Goal: Information Seeking & Learning: Check status

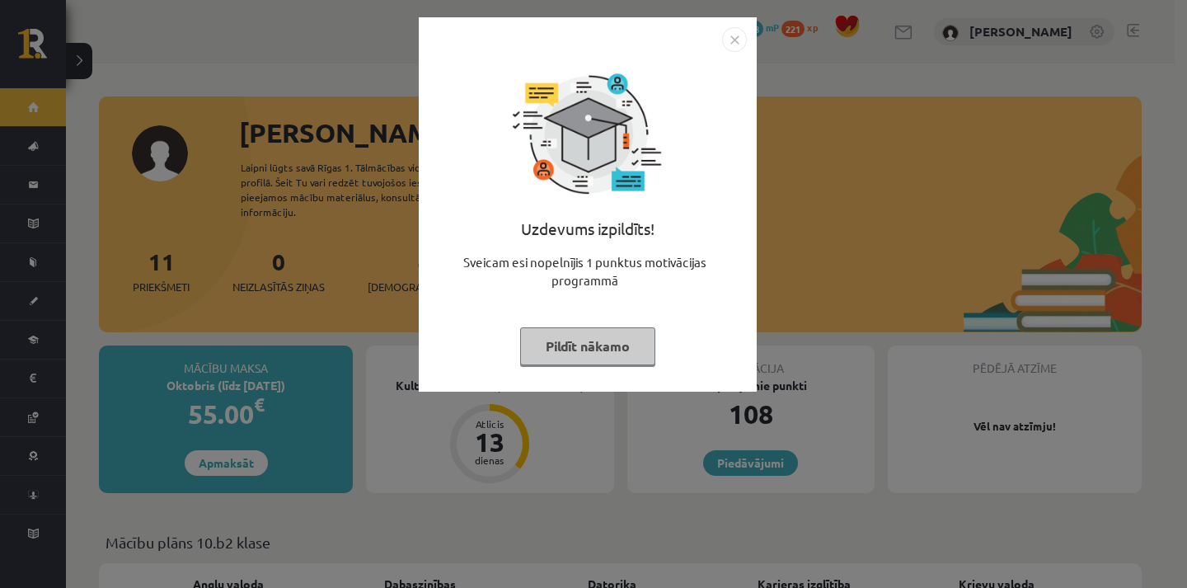
click at [725, 43] on img "Close" at bounding box center [734, 39] width 25 height 25
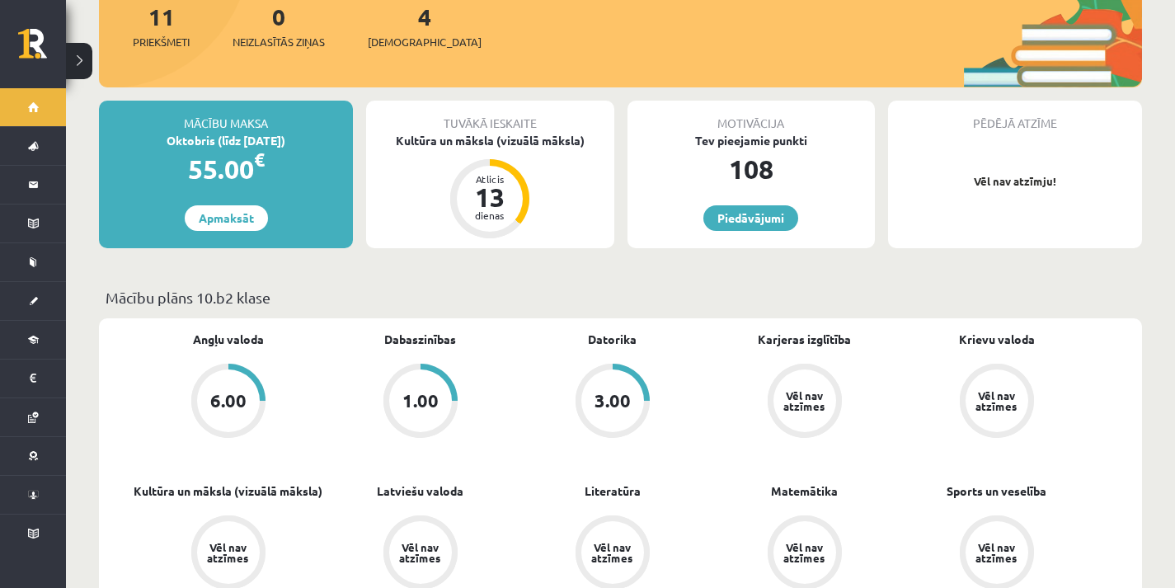
scroll to position [247, 0]
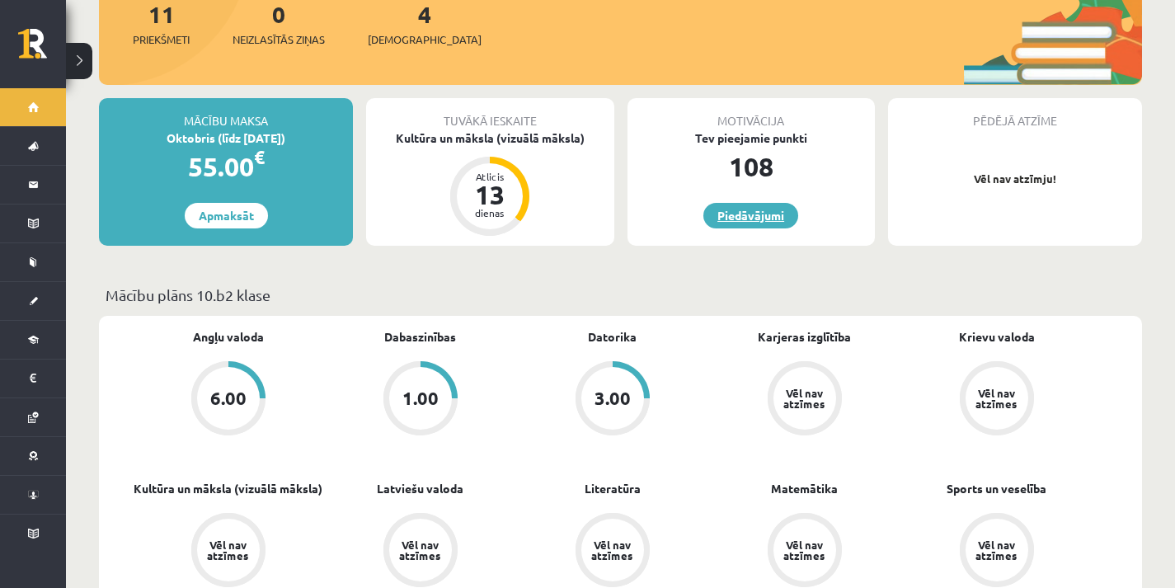
click at [772, 209] on link "Piedāvājumi" at bounding box center [750, 216] width 95 height 26
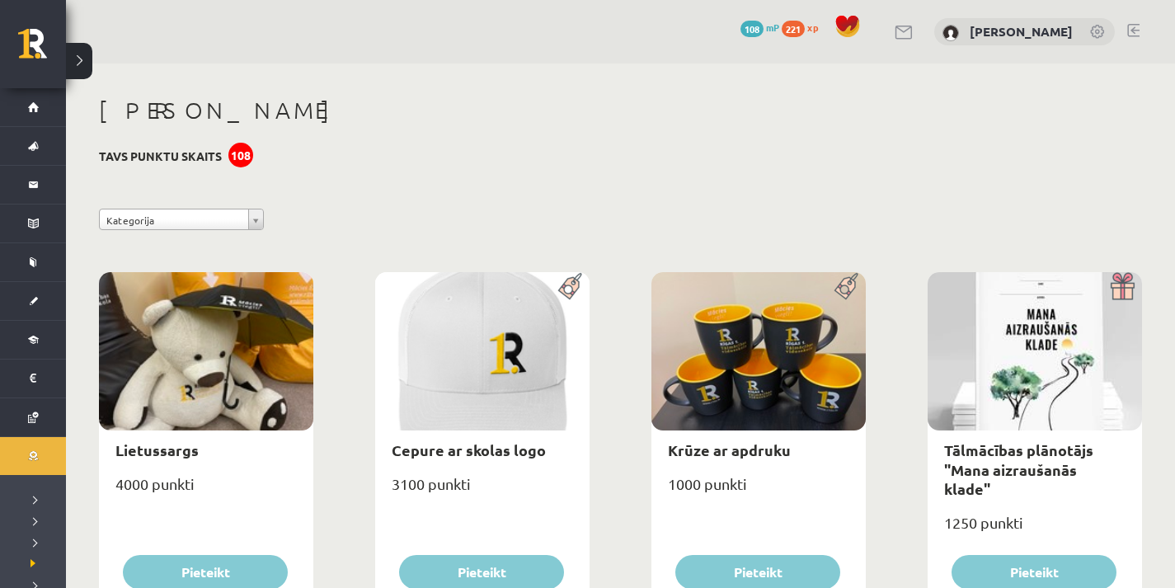
click at [238, 162] on div "108" at bounding box center [240, 155] width 25 height 25
click at [218, 156] on h3 "Tavs punktu skaits 108" at bounding box center [160, 156] width 123 height 14
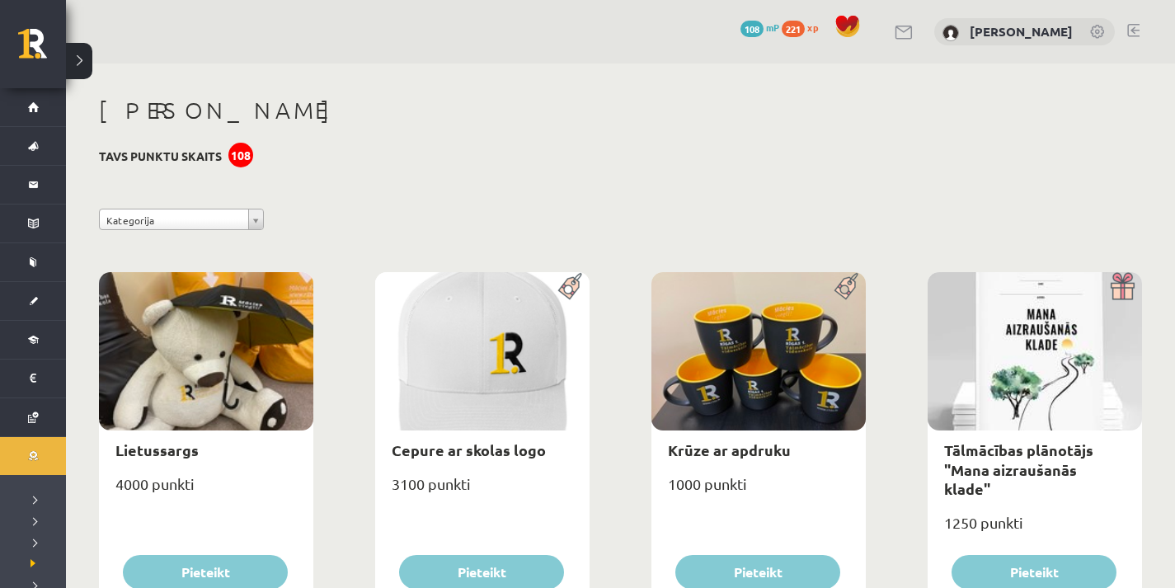
click at [213, 123] on h1 "[PERSON_NAME]" at bounding box center [620, 110] width 1043 height 28
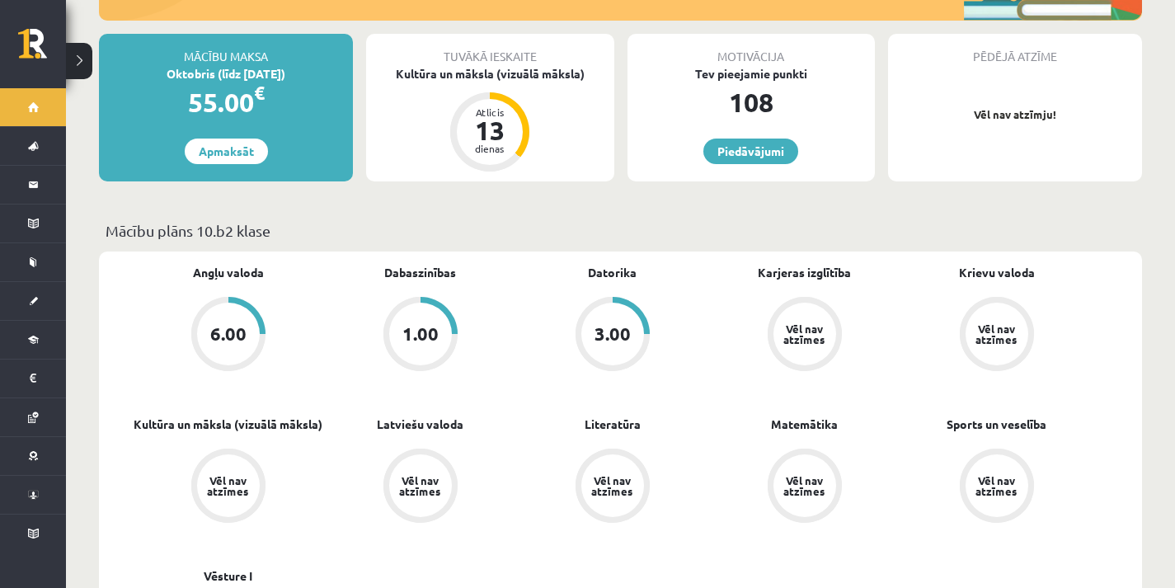
scroll to position [317, 0]
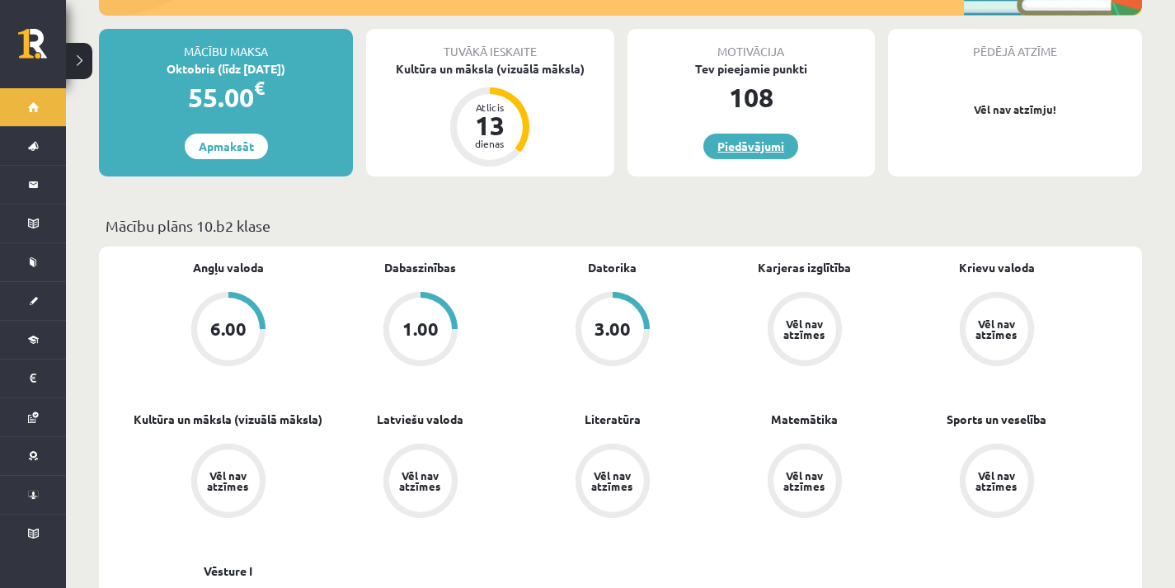
click at [744, 140] on link "Piedāvājumi" at bounding box center [750, 147] width 95 height 26
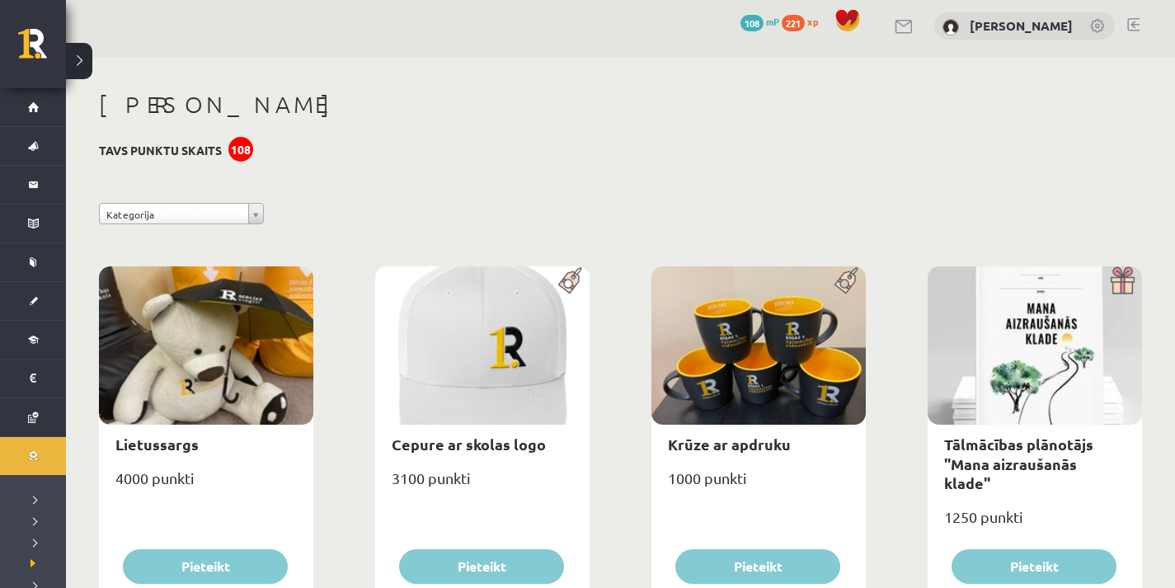
scroll to position [6, 0]
click at [37, 106] on link "Sākums" at bounding box center [33, 107] width 66 height 38
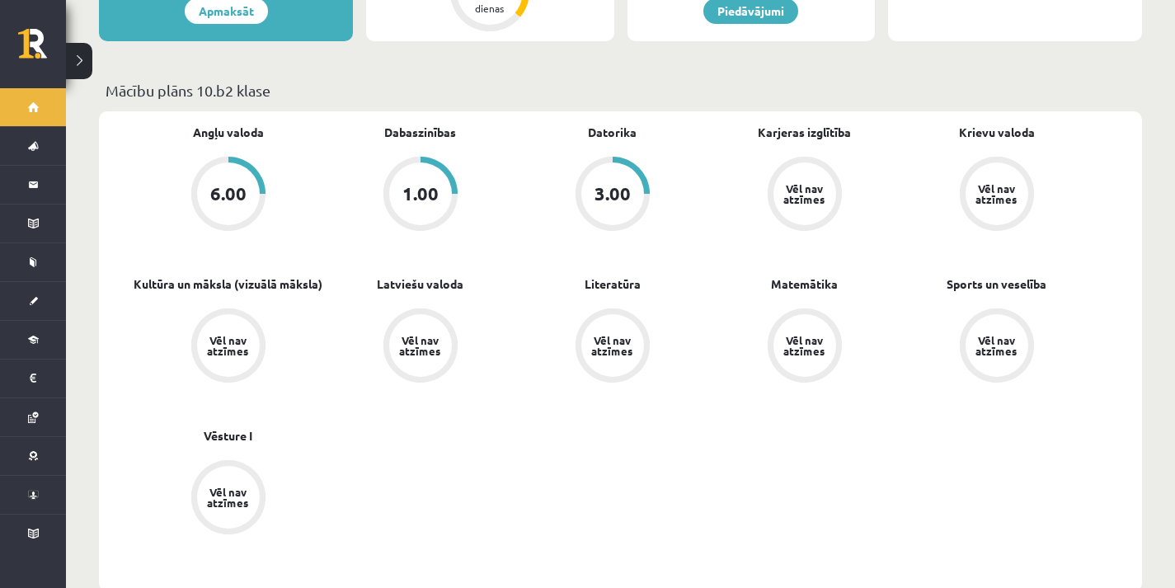
scroll to position [442, 0]
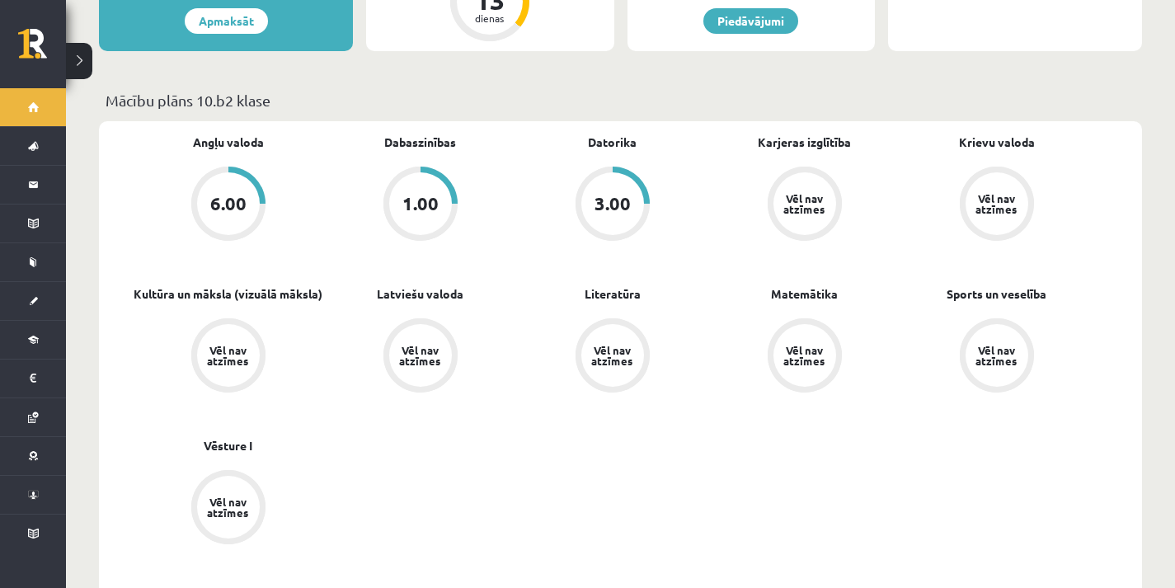
click at [413, 195] on div "1.00" at bounding box center [420, 204] width 36 height 18
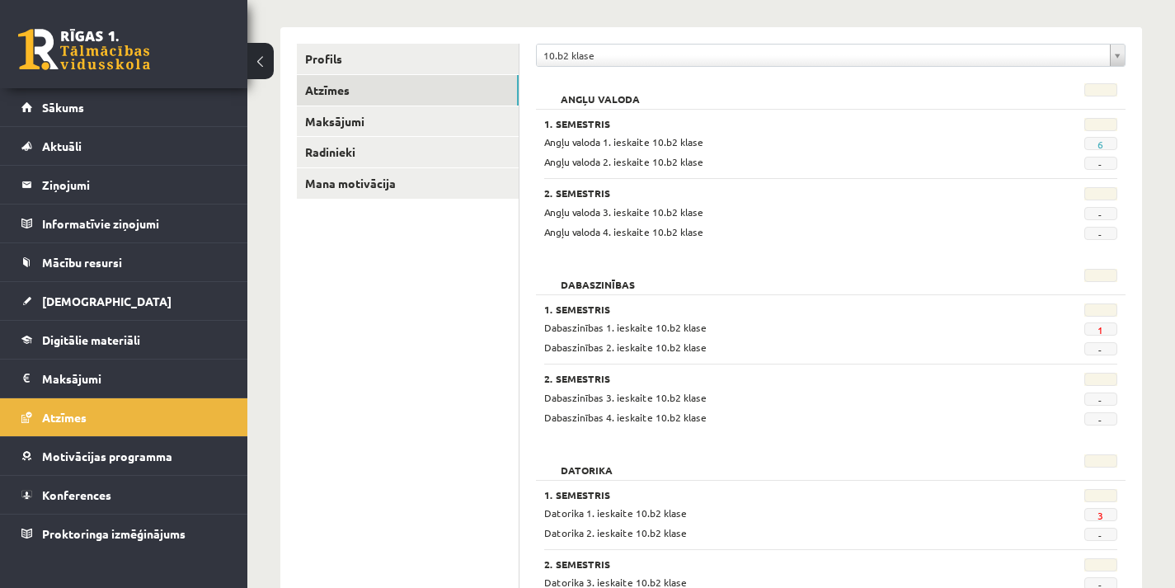
scroll to position [190, 0]
click at [1100, 330] on link "1" at bounding box center [1100, 327] width 6 height 13
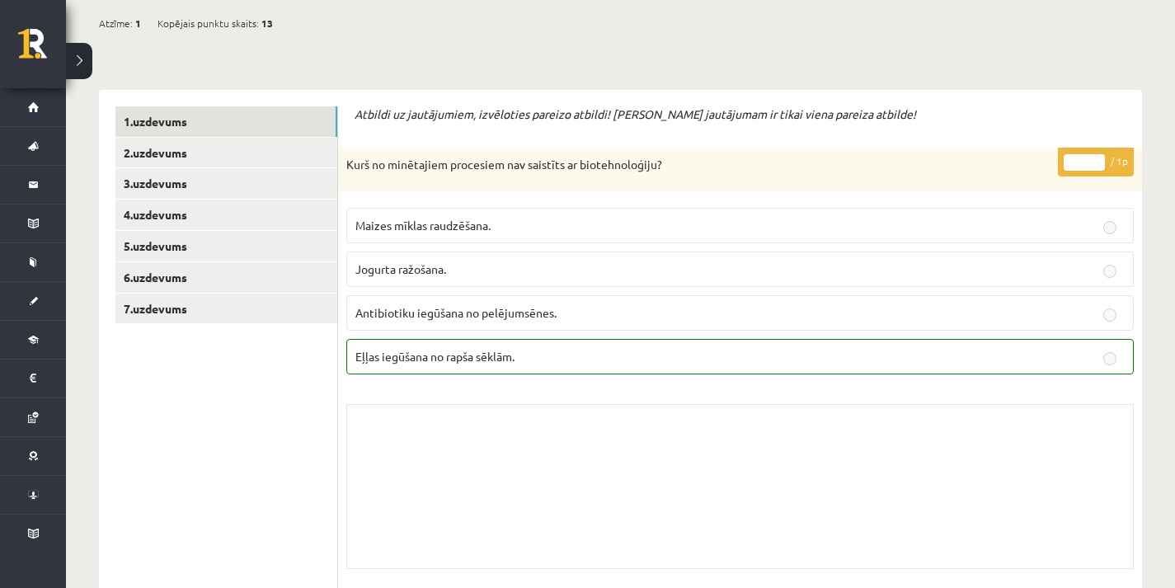
scroll to position [209, 0]
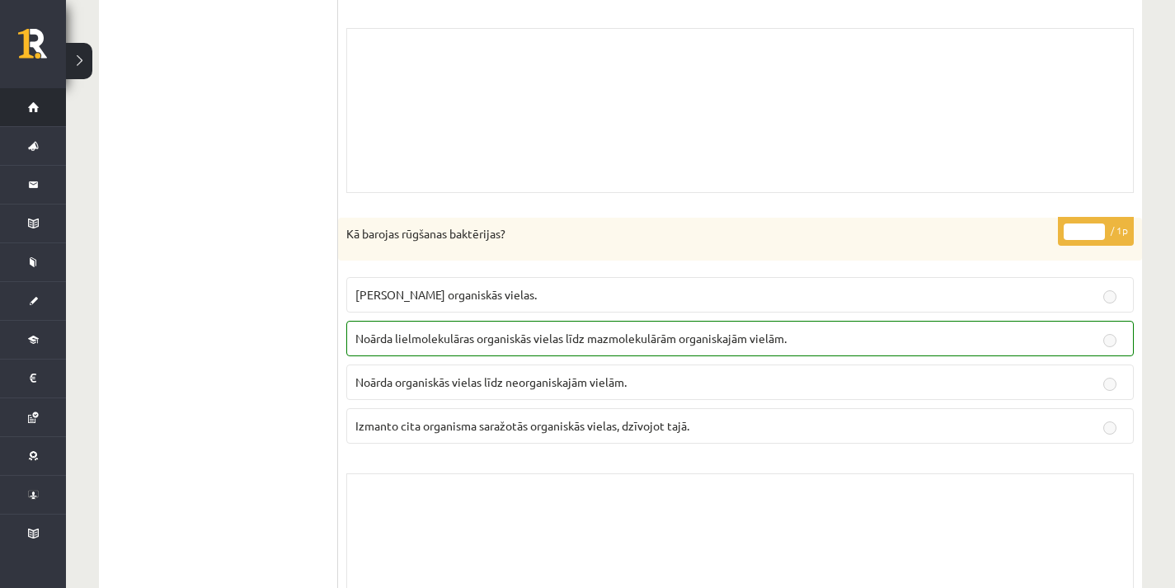
click at [46, 117] on link "Sākums" at bounding box center [33, 107] width 66 height 38
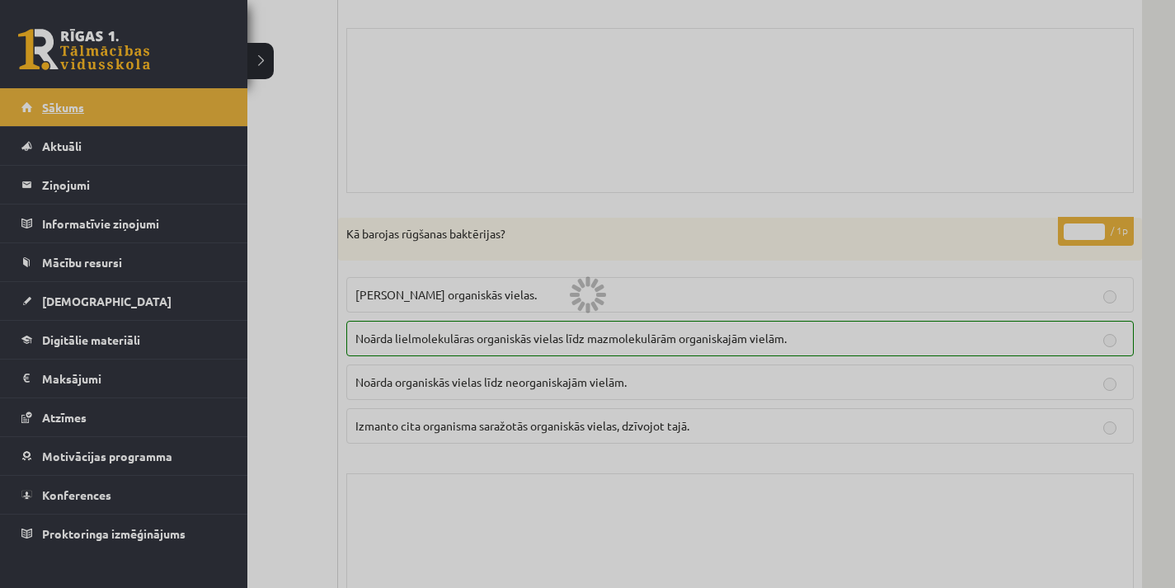
scroll to position [1461, 0]
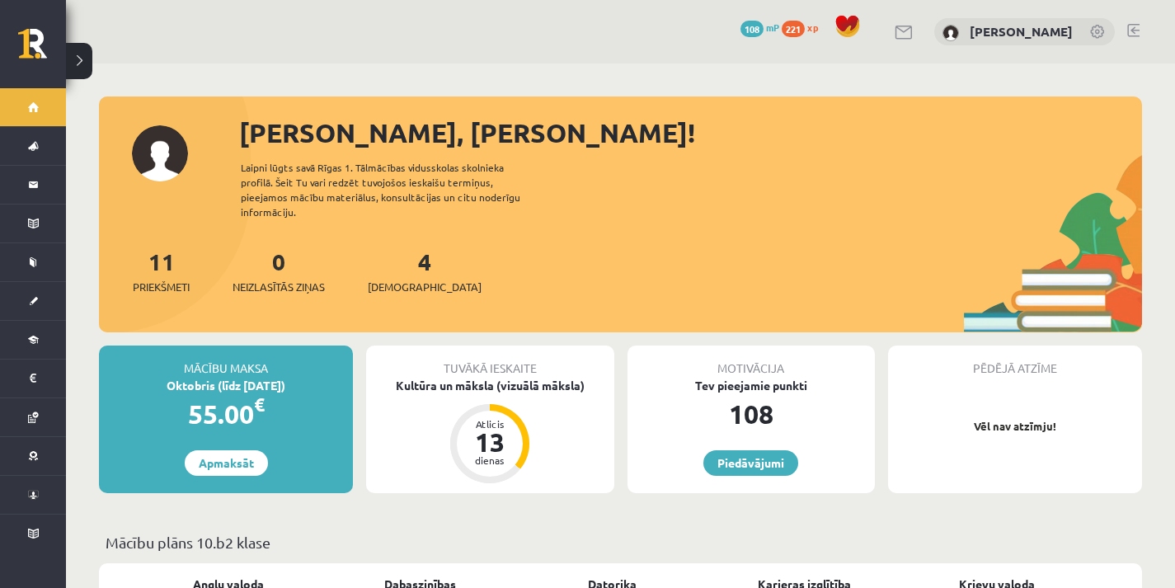
click at [901, 37] on div "0 Dāvanas 108 mP 221 xp [PERSON_NAME]" at bounding box center [620, 31] width 1109 height 63
click at [914, 30] on link at bounding box center [904, 33] width 20 height 14
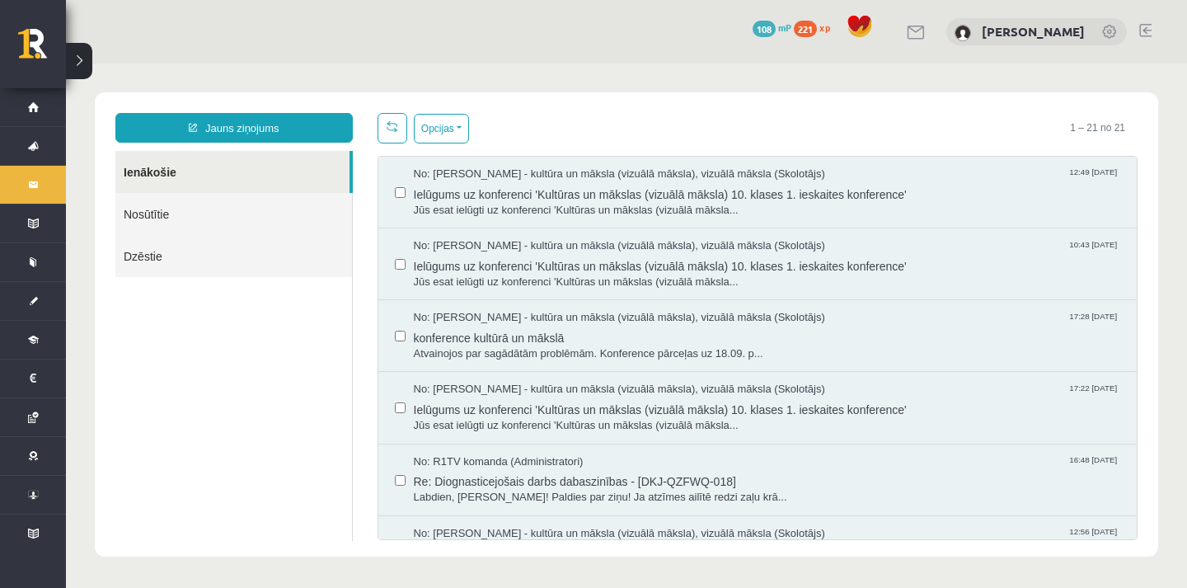
click at [219, 228] on link "Nosūtītie" at bounding box center [233, 214] width 237 height 42
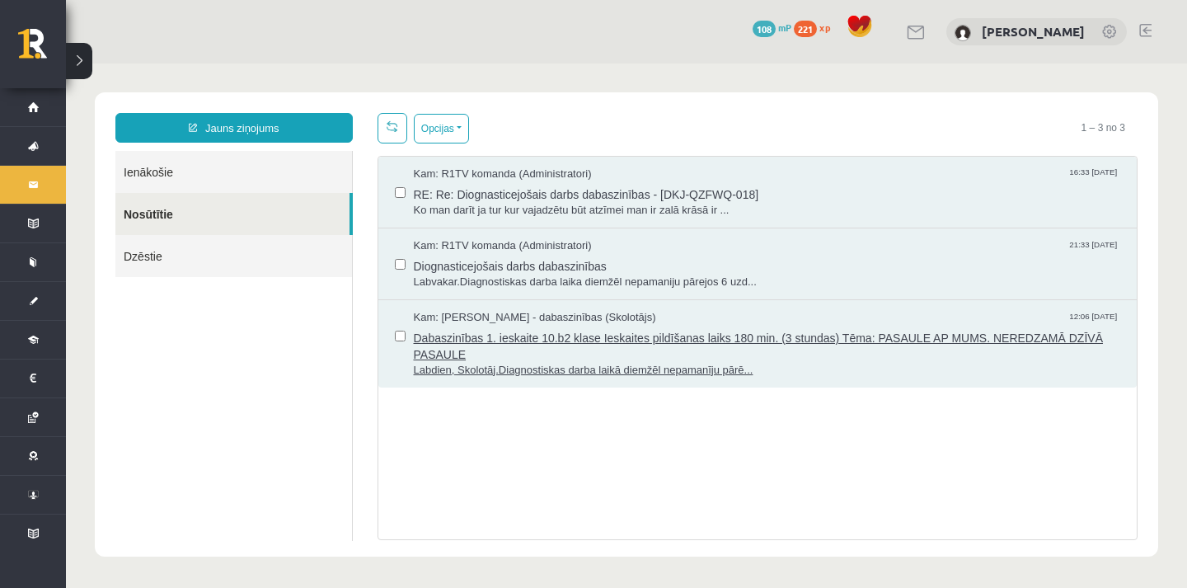
click at [729, 331] on span "Dabaszinības 1. ieskaite 10.b2 klase Ieskaites pildīšanas laiks 180 min. (3 stu…" at bounding box center [767, 344] width 707 height 37
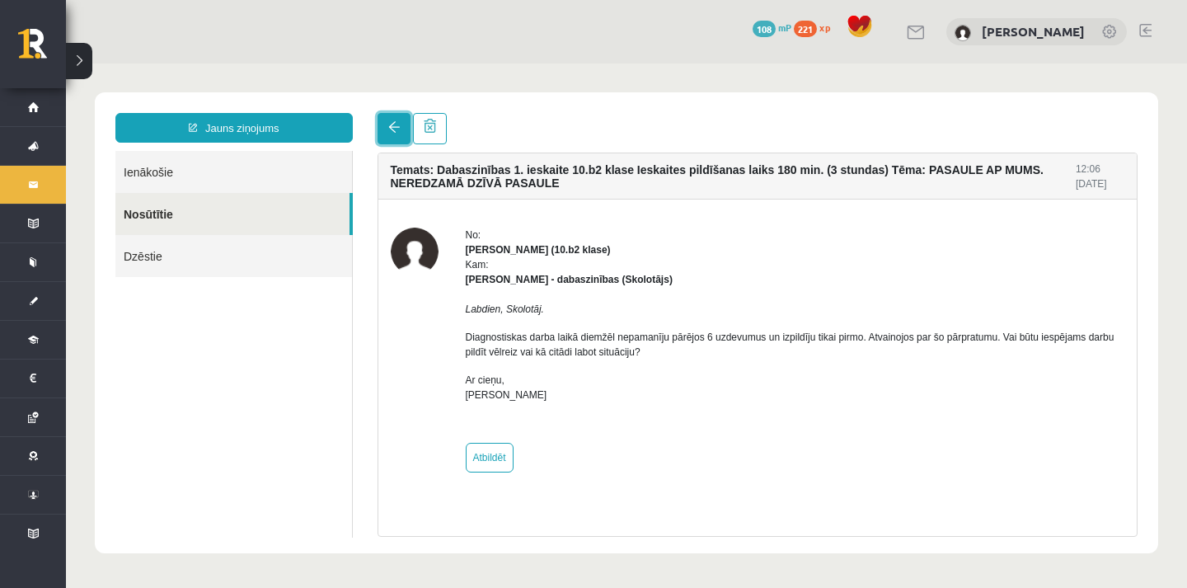
click at [396, 124] on span at bounding box center [394, 127] width 12 height 12
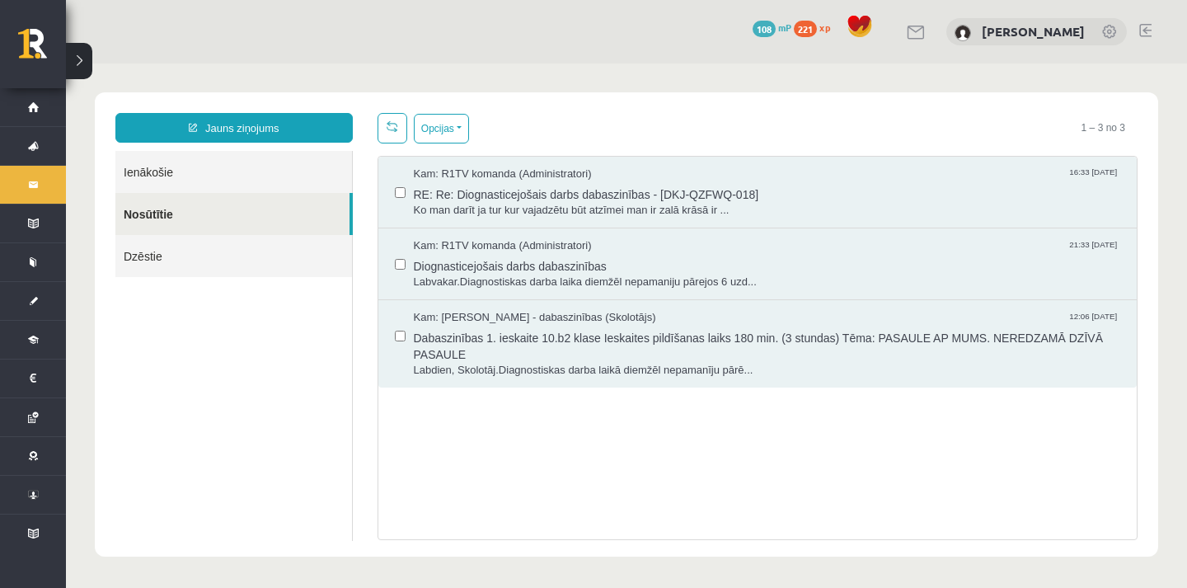
click at [214, 172] on link "Ienākošie" at bounding box center [233, 172] width 237 height 42
click at [294, 164] on link "Ienākošie" at bounding box center [233, 172] width 237 height 42
click at [261, 185] on link "Ienākošie" at bounding box center [233, 172] width 237 height 42
click at [234, 175] on link "Ienākošie" at bounding box center [233, 172] width 237 height 42
click at [206, 163] on link "Ienākošie" at bounding box center [233, 172] width 237 height 42
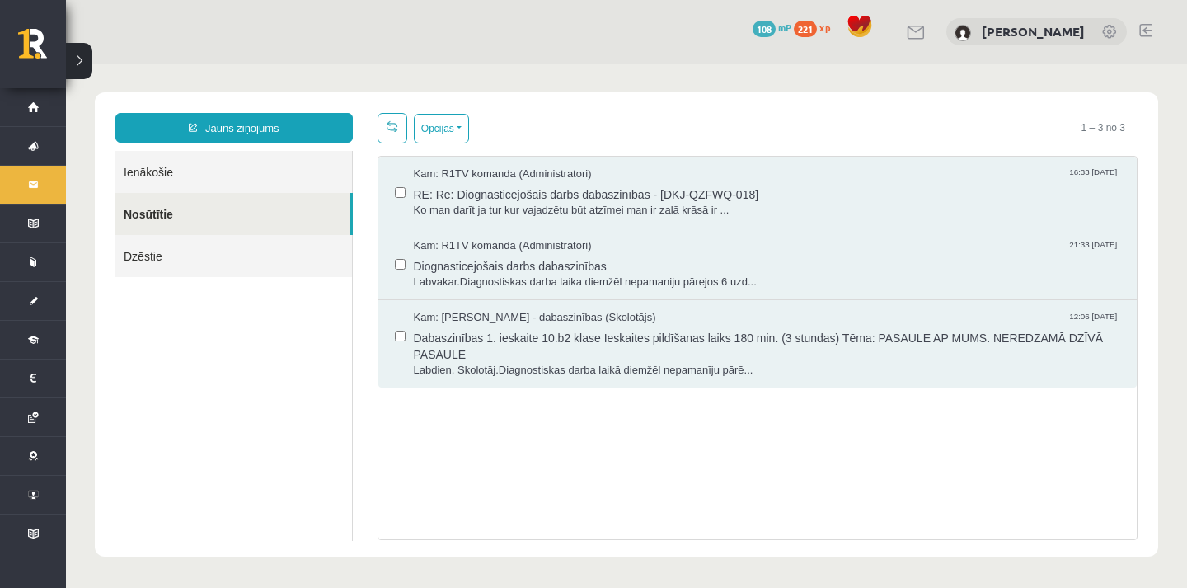
click at [155, 172] on link "Ienākošie" at bounding box center [233, 172] width 237 height 42
click at [139, 151] on link "Ienākošie" at bounding box center [233, 172] width 237 height 42
click at [151, 175] on link "Ienākošie" at bounding box center [233, 172] width 237 height 42
click at [162, 167] on link "Ienākošie" at bounding box center [233, 172] width 237 height 42
click at [163, 184] on link "Ienākošie" at bounding box center [233, 172] width 237 height 42
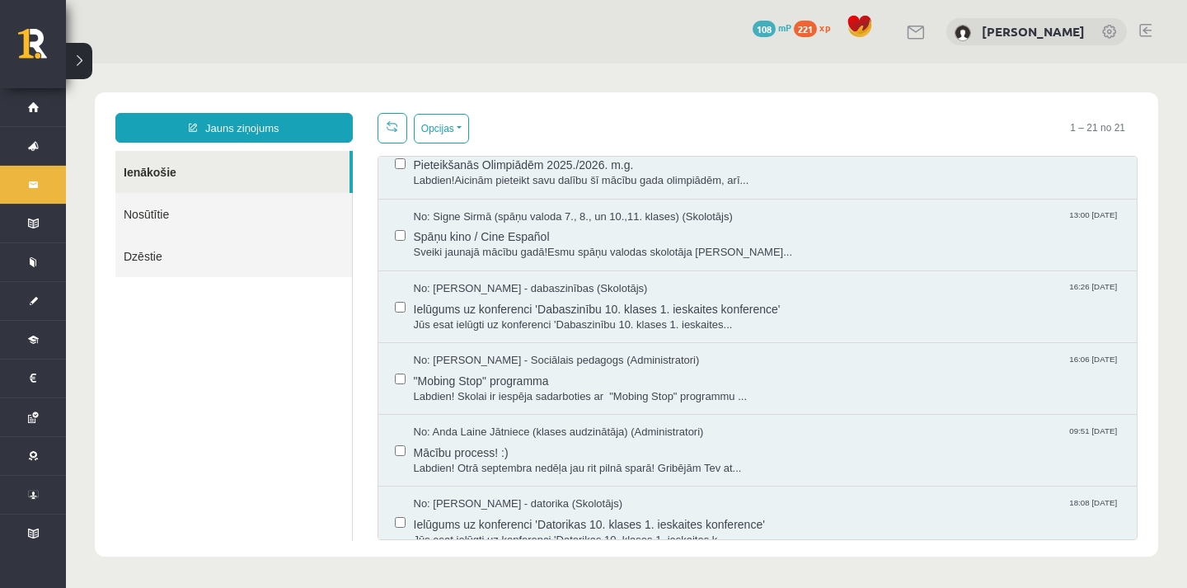
scroll to position [1052, 0]
click at [682, 302] on span "Ielūgums uz konferenci 'Dabaszinību 10. klases 1. ieskaites konference'" at bounding box center [767, 306] width 707 height 21
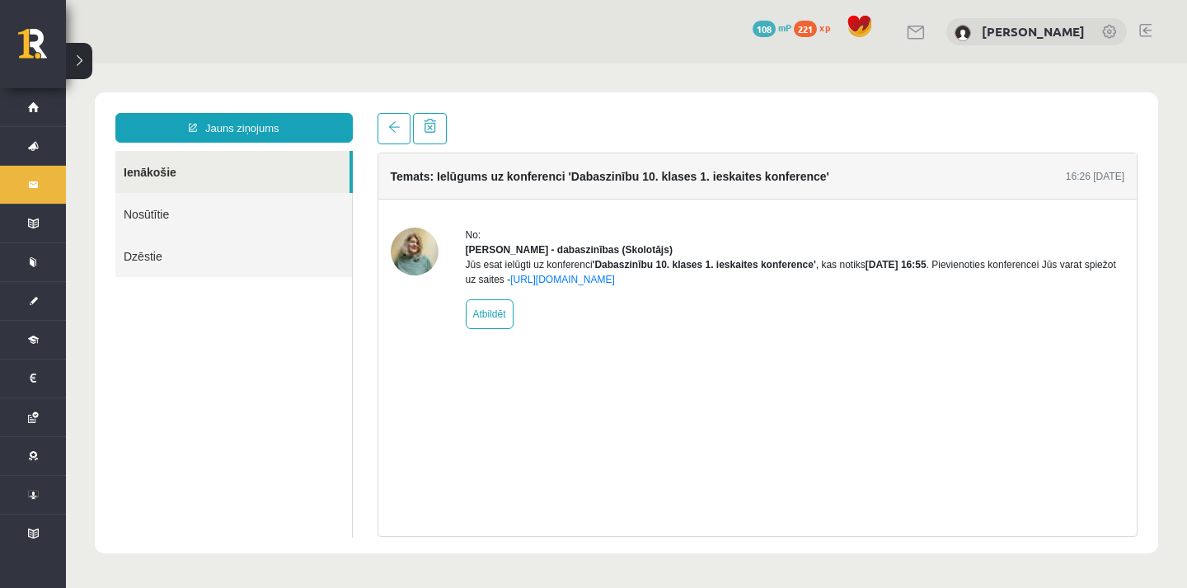
scroll to position [0, 0]
click at [389, 132] on span at bounding box center [394, 127] width 12 height 12
click at [392, 125] on span at bounding box center [394, 127] width 12 height 12
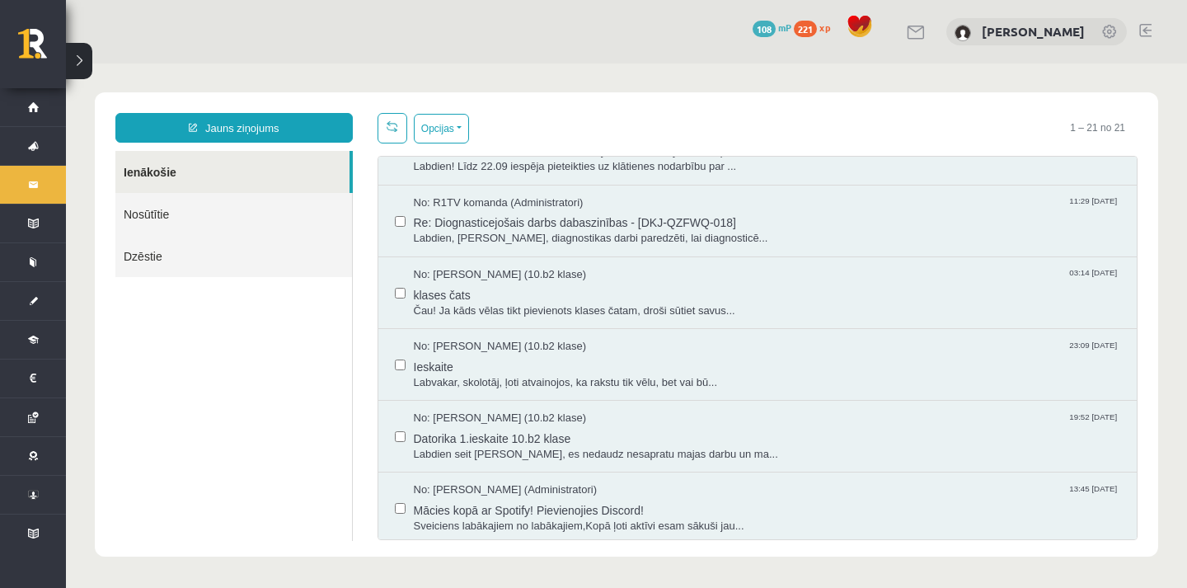
scroll to position [401, 0]
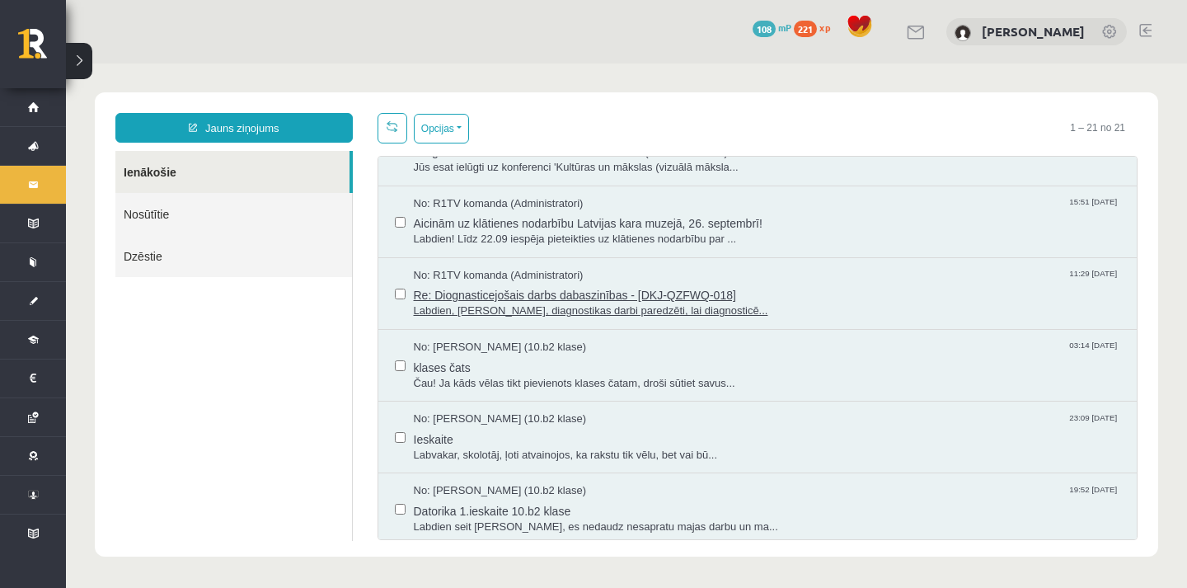
click at [692, 293] on span "Re: Diognasticejošais darbs dabaszinības - [DKJ-QZFWQ-018]" at bounding box center [767, 293] width 707 height 21
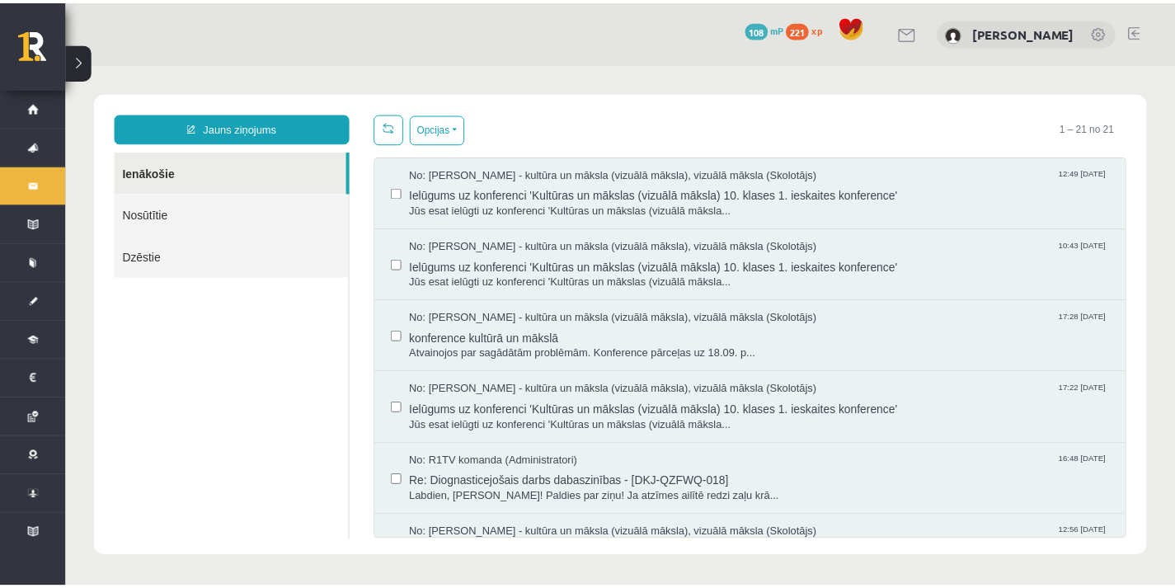
scroll to position [0, 0]
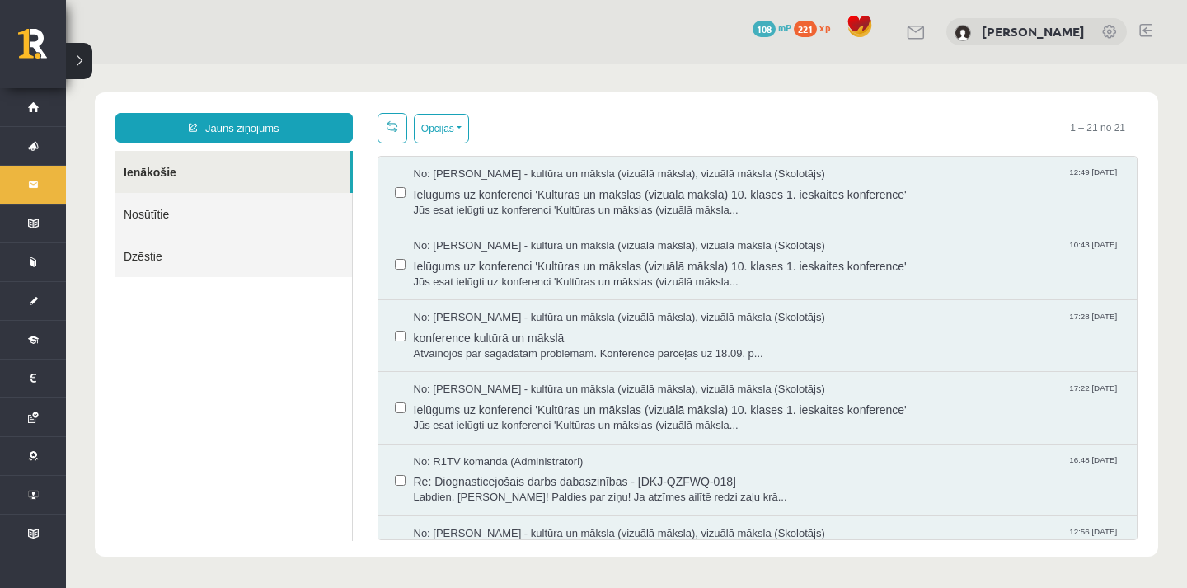
click at [82, 64] on button at bounding box center [79, 61] width 26 height 36
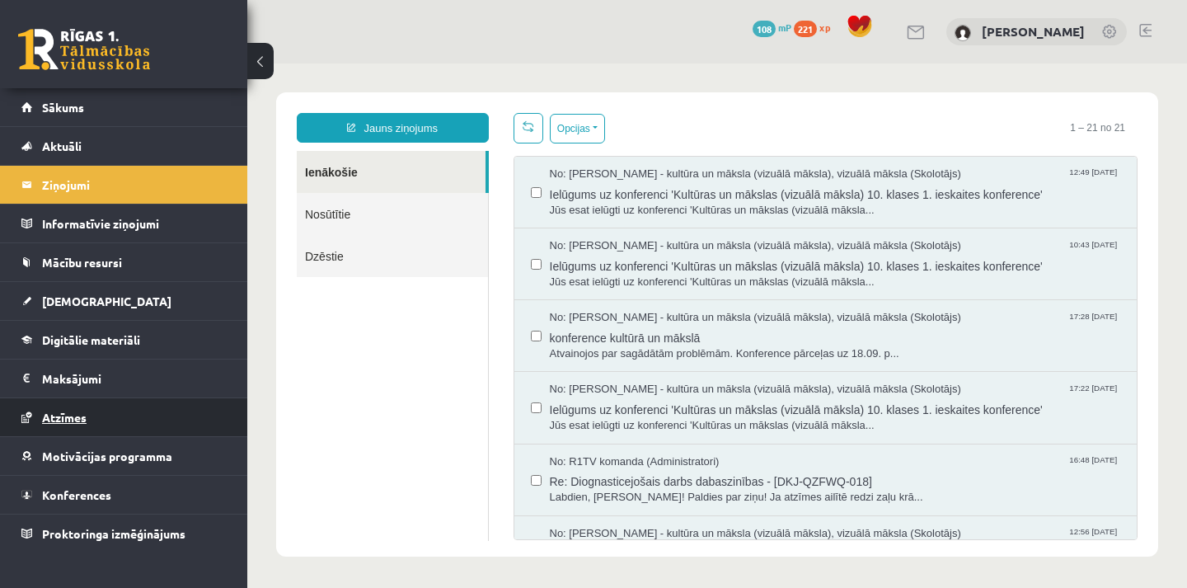
click at [134, 432] on link "Atzīmes" at bounding box center [123, 417] width 205 height 38
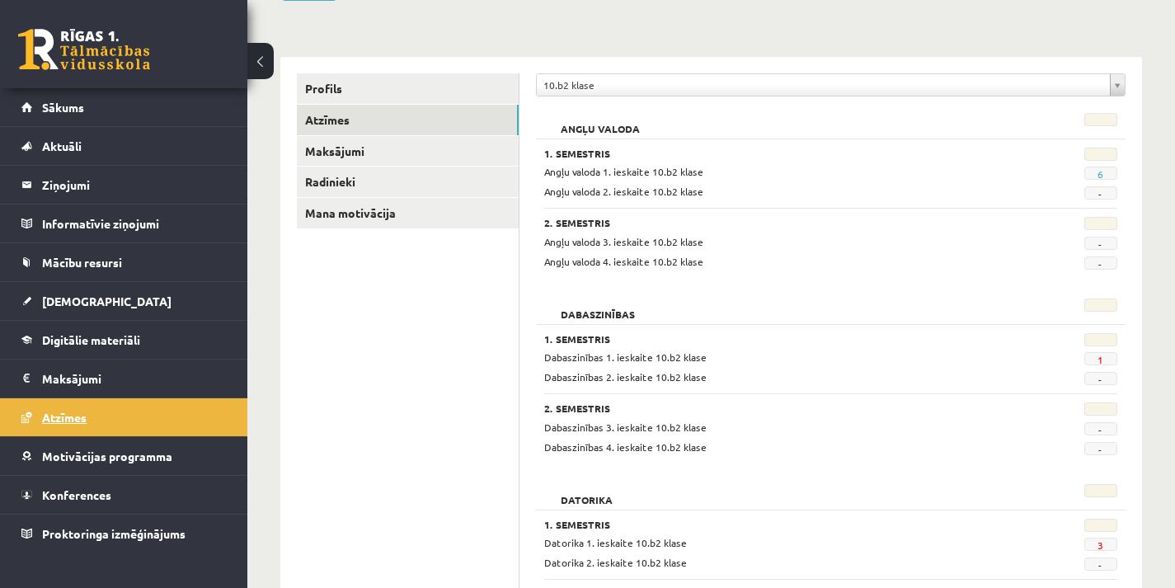
scroll to position [162, 0]
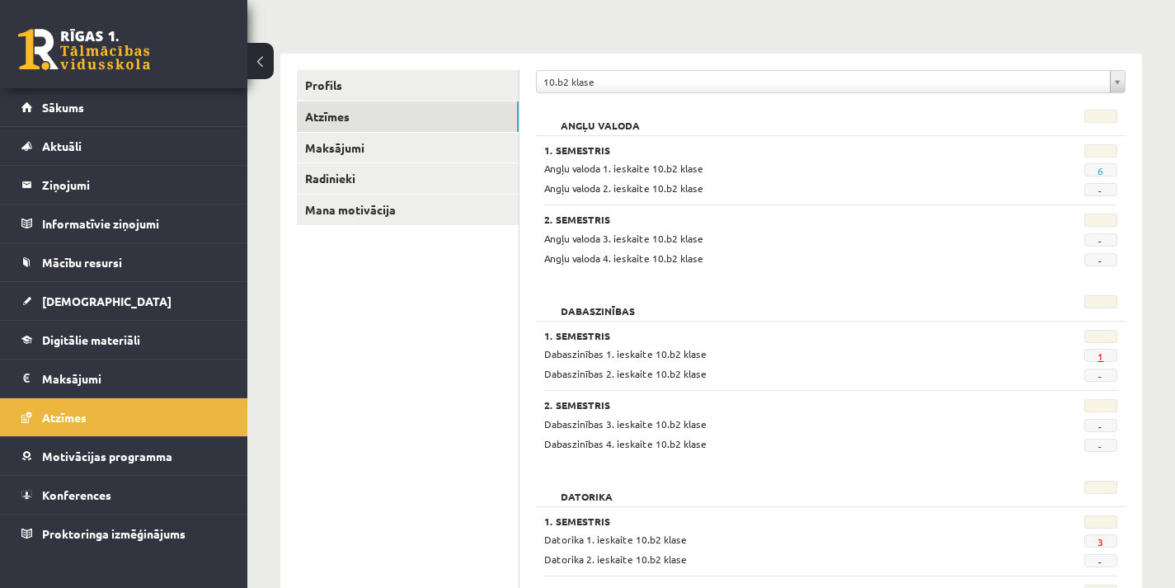
click at [1103, 361] on link "1" at bounding box center [1100, 356] width 6 height 13
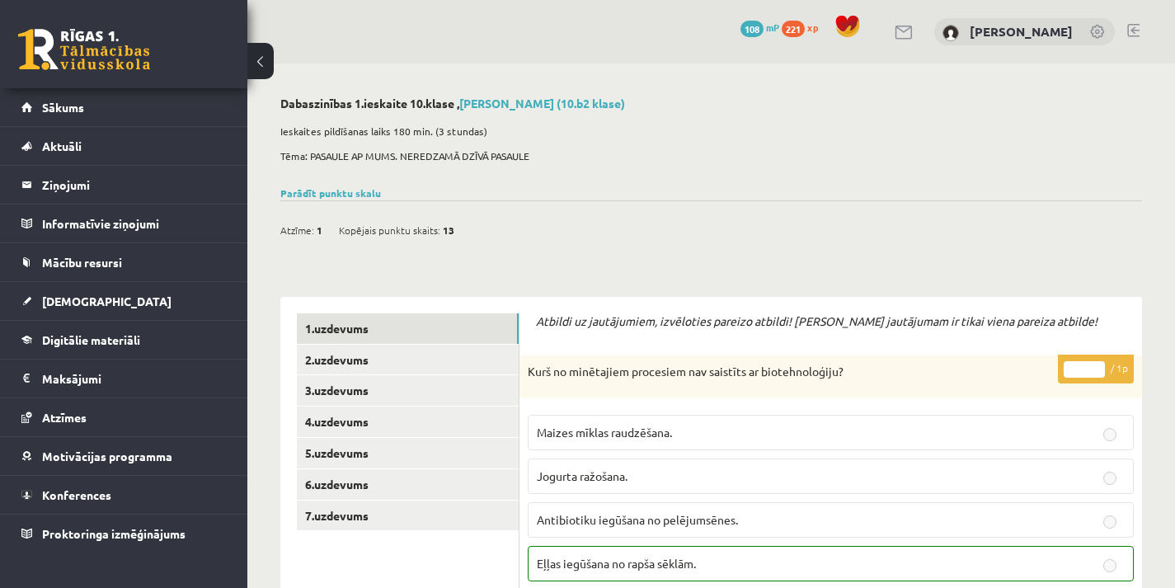
click at [410, 381] on link "3.uzdevums" at bounding box center [408, 390] width 222 height 30
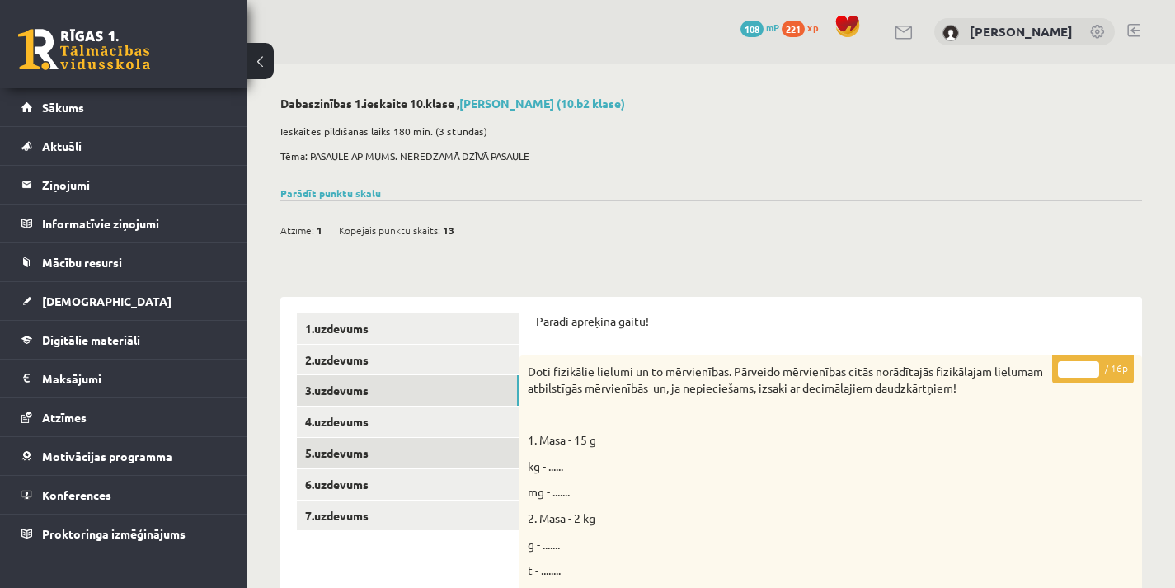
click at [412, 428] on link "4.uzdevums" at bounding box center [408, 421] width 222 height 30
click at [426, 452] on link "5.uzdevums" at bounding box center [408, 453] width 222 height 30
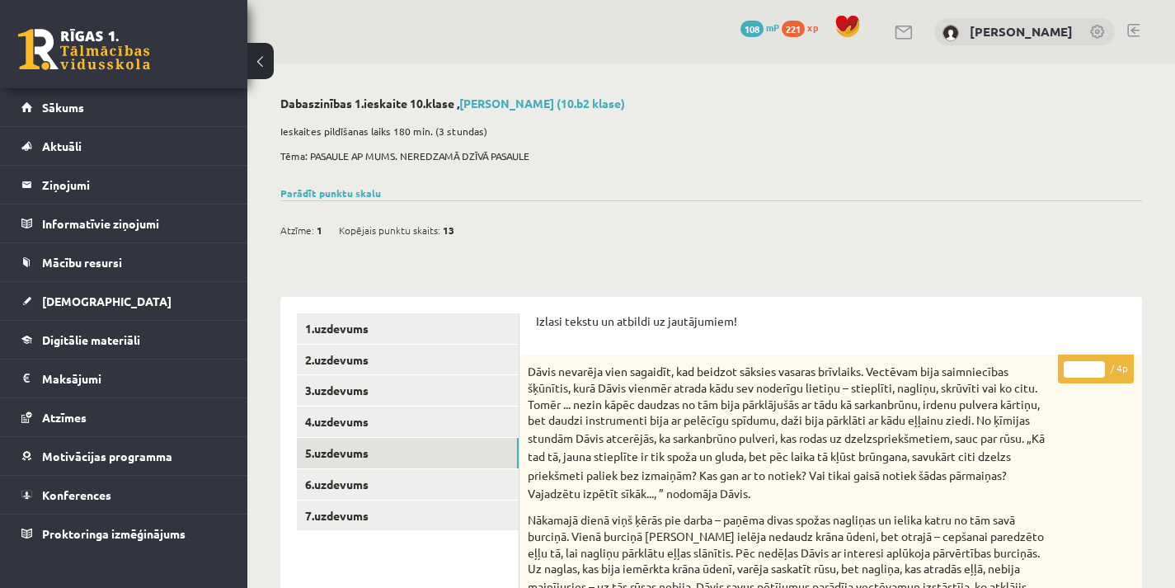
click at [1077, 388] on div "Dāvis nevarēja vien sagaidīt, kad beidzot sāksies vasaras brīvlaiks. Vectēvam b…" at bounding box center [830, 549] width 622 height 388
click at [338, 353] on link "2.uzdevums" at bounding box center [408, 360] width 222 height 30
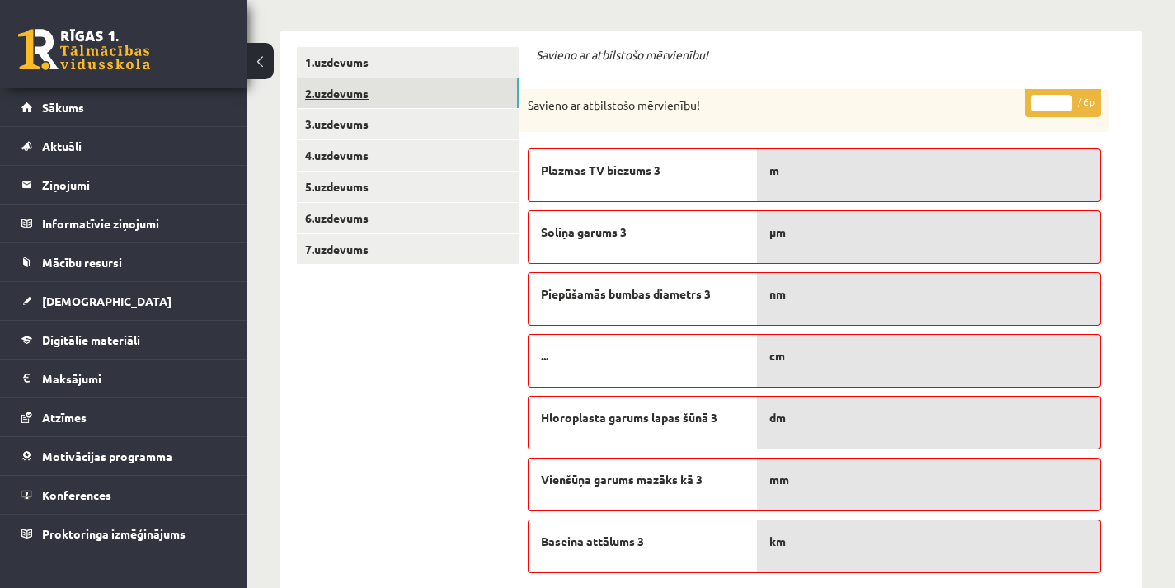
scroll to position [265, 0]
click at [394, 262] on link "7.uzdevums" at bounding box center [408, 250] width 222 height 30
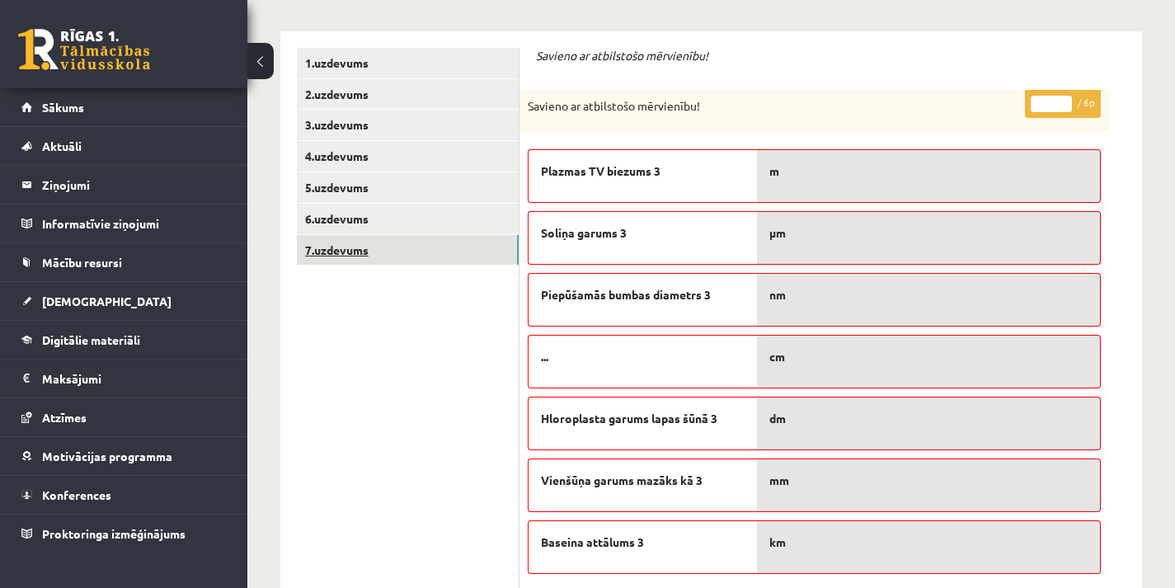
click at [338, 264] on link "7.uzdevums" at bounding box center [408, 250] width 222 height 30
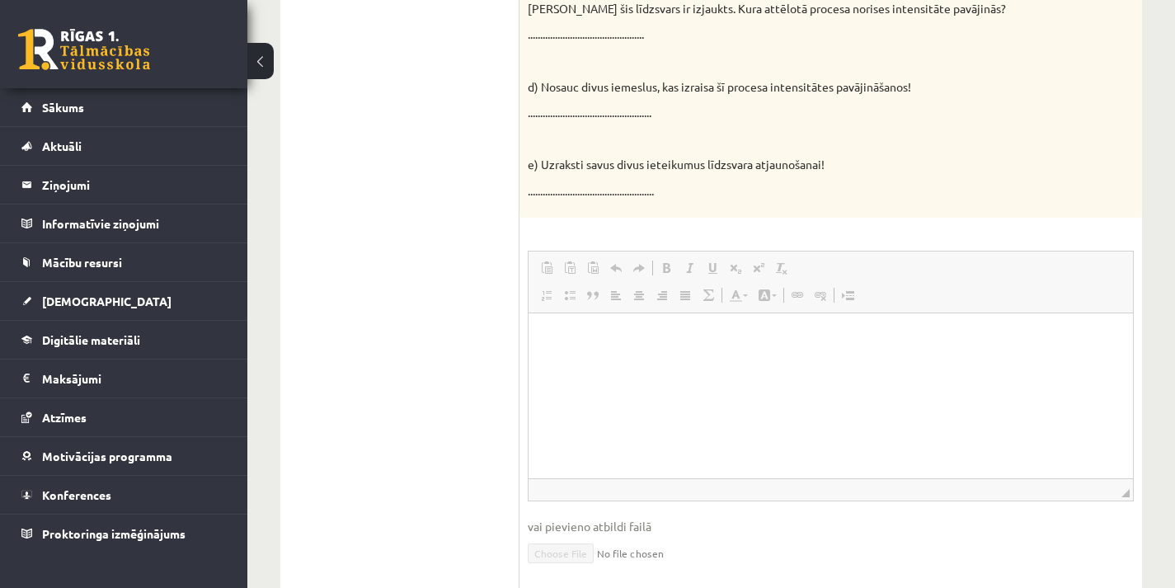
scroll to position [667, 0]
